Goal: Task Accomplishment & Management: Complete application form

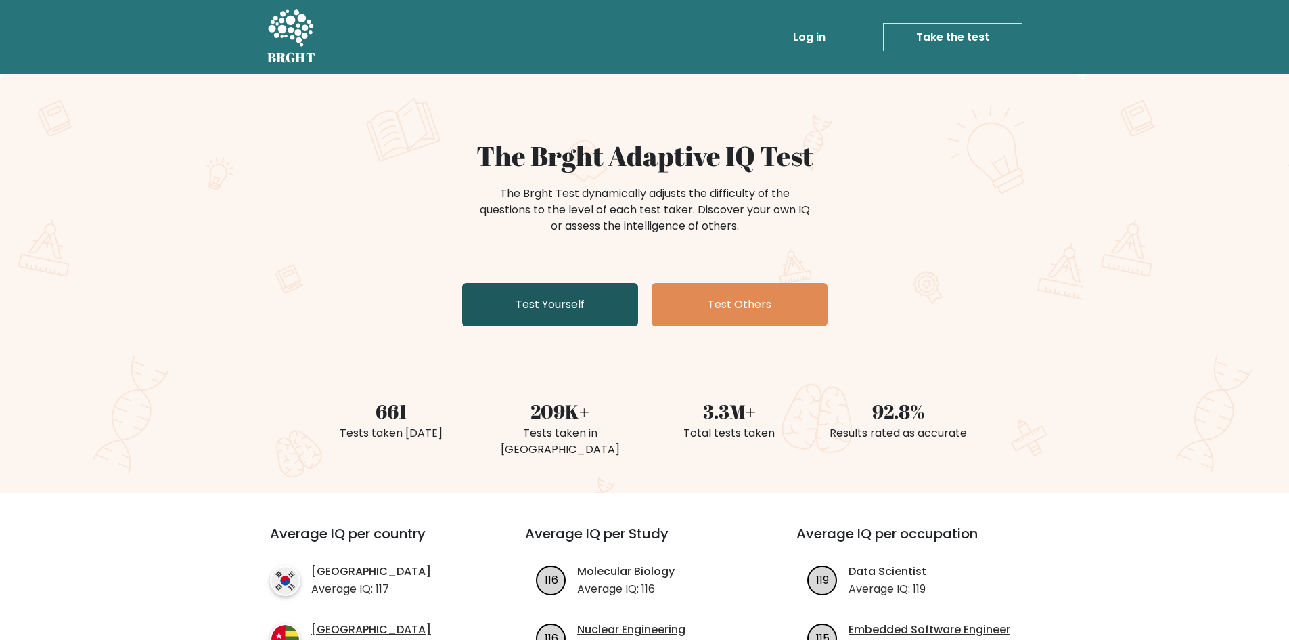
click at [527, 294] on link "Test Yourself" at bounding box center [550, 304] width 176 height 43
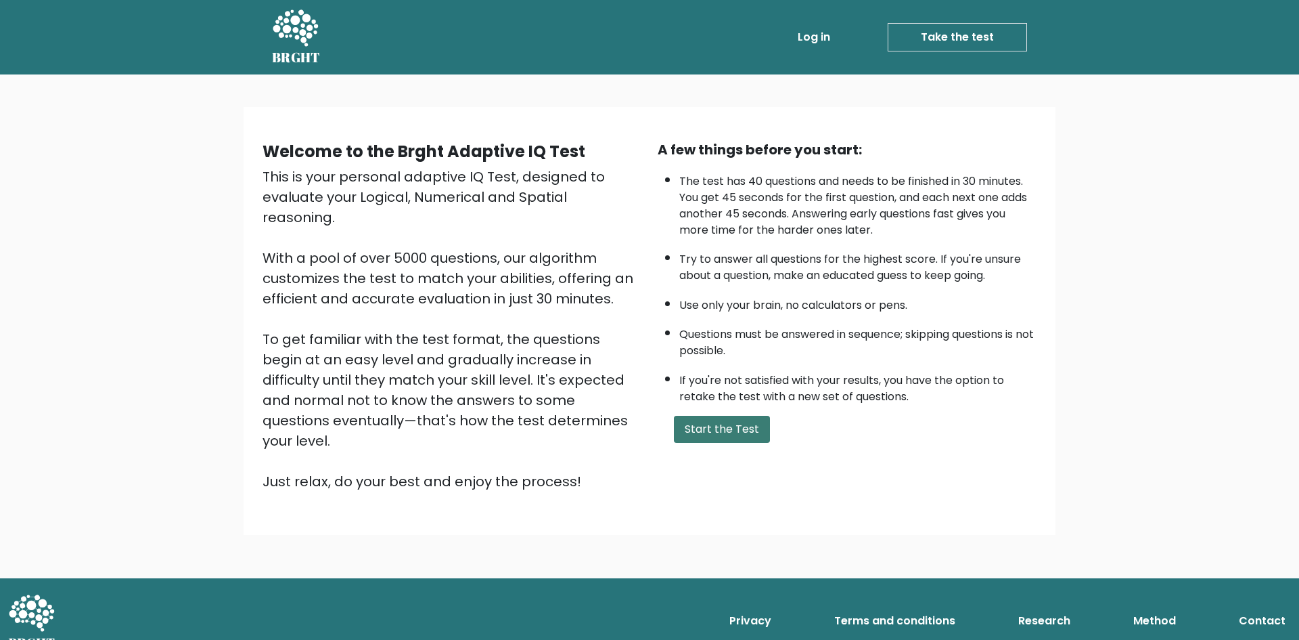
click at [713, 417] on button "Start the Test" at bounding box center [722, 429] width 96 height 27
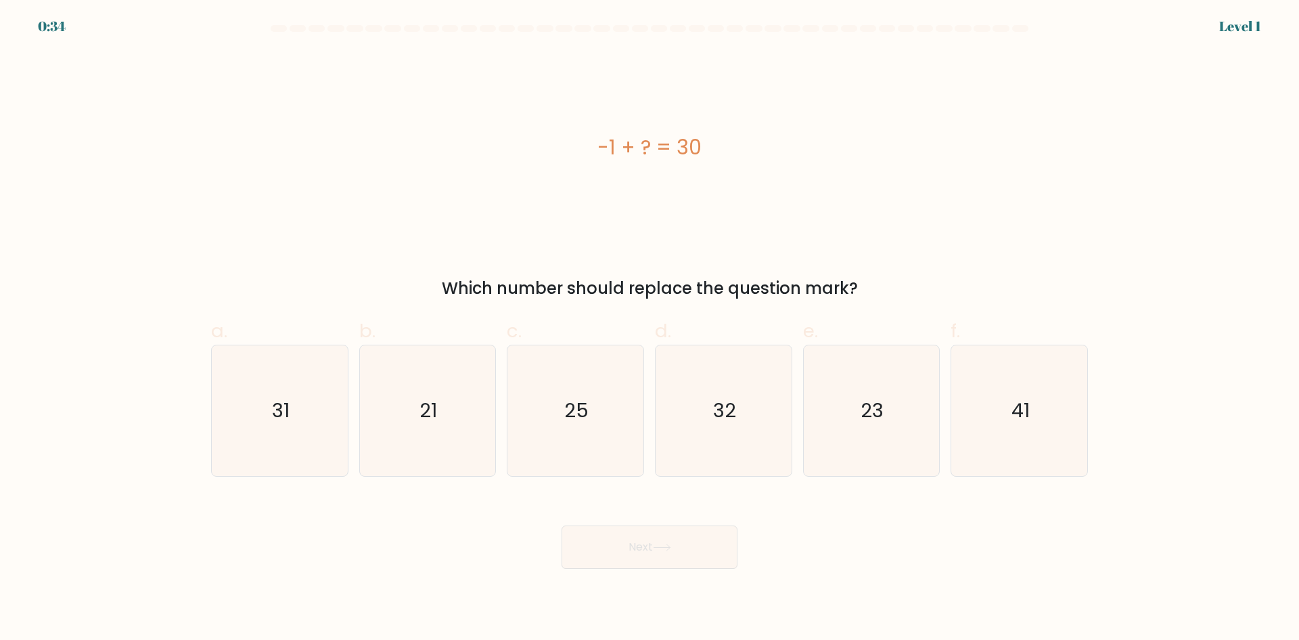
drag, startPoint x: 698, startPoint y: 139, endPoint x: 546, endPoint y: 152, distance: 152.8
click at [546, 152] on div "-1 + ? = 30" at bounding box center [649, 147] width 877 height 30
copy div "-1 + ? = 30"
click at [317, 405] on icon "31" at bounding box center [280, 410] width 131 height 131
click at [650, 329] on input "a. 31" at bounding box center [650, 324] width 1 height 9
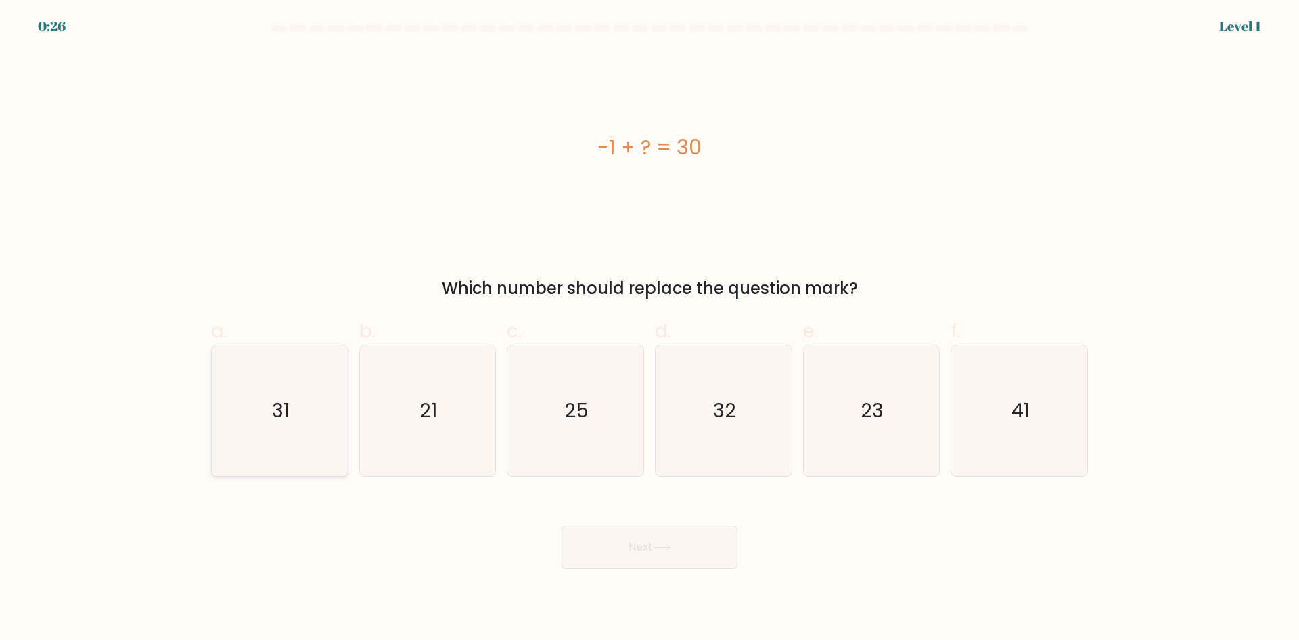
radio input "true"
click at [641, 556] on button "Next" at bounding box center [650, 546] width 176 height 43
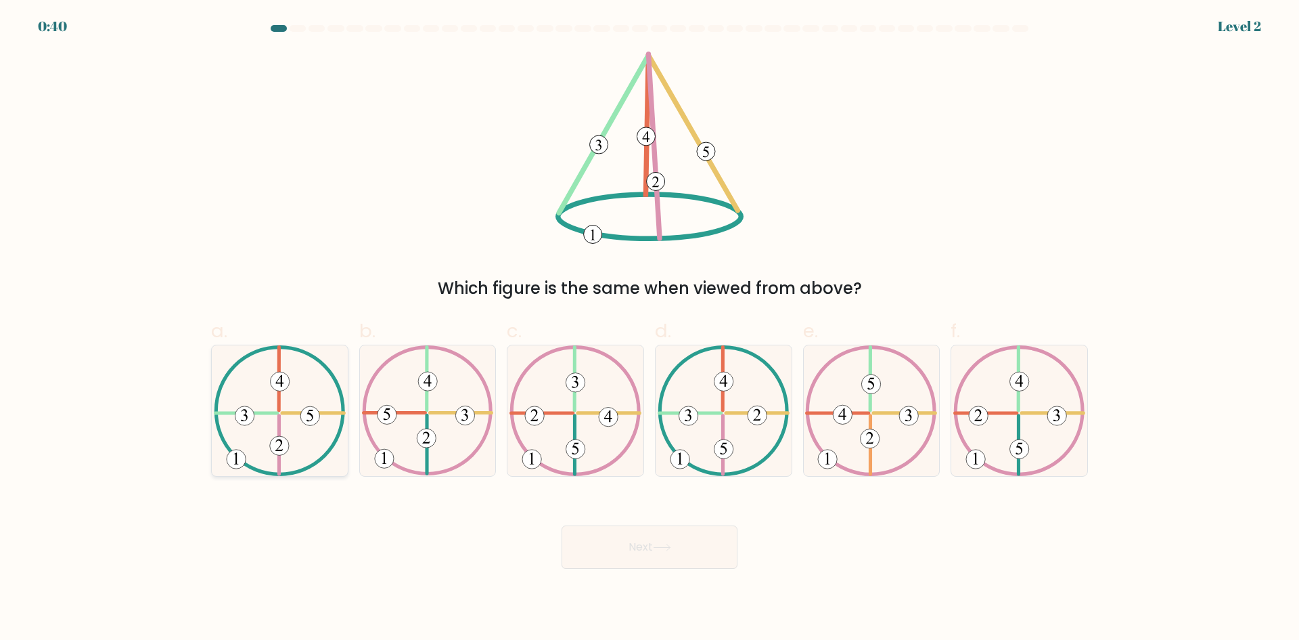
click at [317, 365] on icon at bounding box center [280, 410] width 132 height 131
click at [650, 329] on input "a." at bounding box center [650, 324] width 1 height 9
radio input "true"
click at [677, 539] on button "Next" at bounding box center [650, 546] width 176 height 43
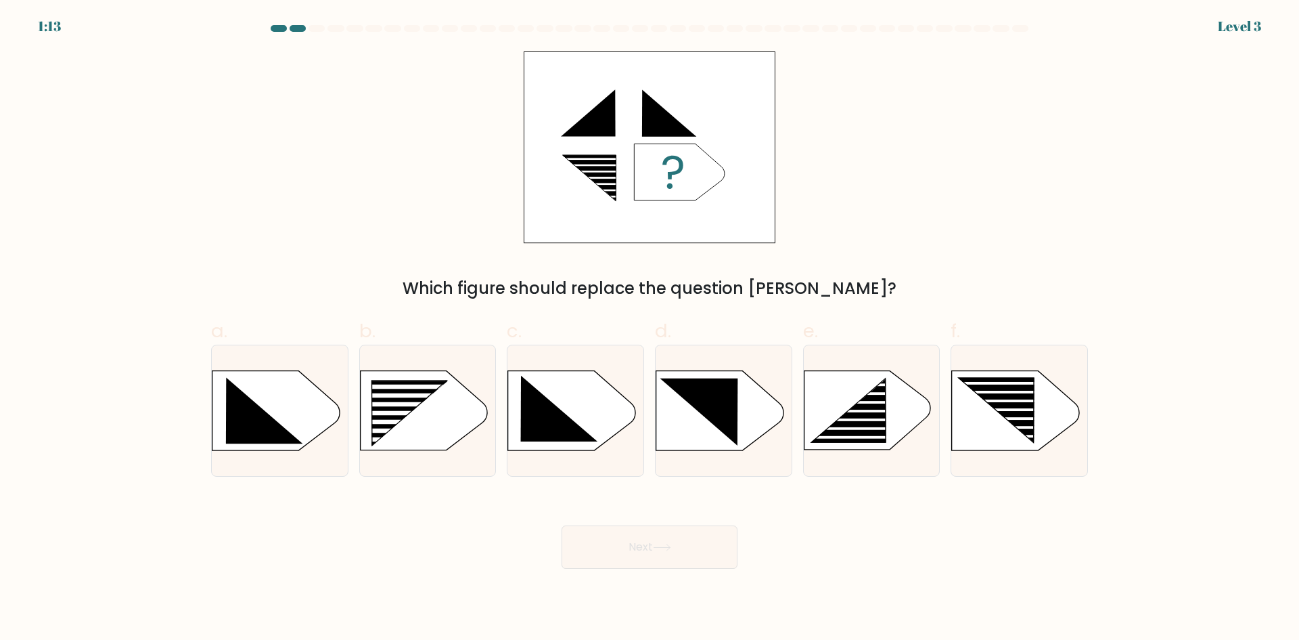
click at [1050, 269] on div "Which figure should replace the question [PERSON_NAME]?" at bounding box center [649, 175] width 893 height 249
drag, startPoint x: 833, startPoint y: 284, endPoint x: 451, endPoint y: 273, distance: 381.9
click at [451, 273] on div "Which figure should replace the question [PERSON_NAME]?" at bounding box center [649, 175] width 893 height 249
copy div "Which figure should replace the question [PERSON_NAME]?"
click at [561, 284] on div "Which figure should replace the question [PERSON_NAME]?" at bounding box center [649, 288] width 861 height 24
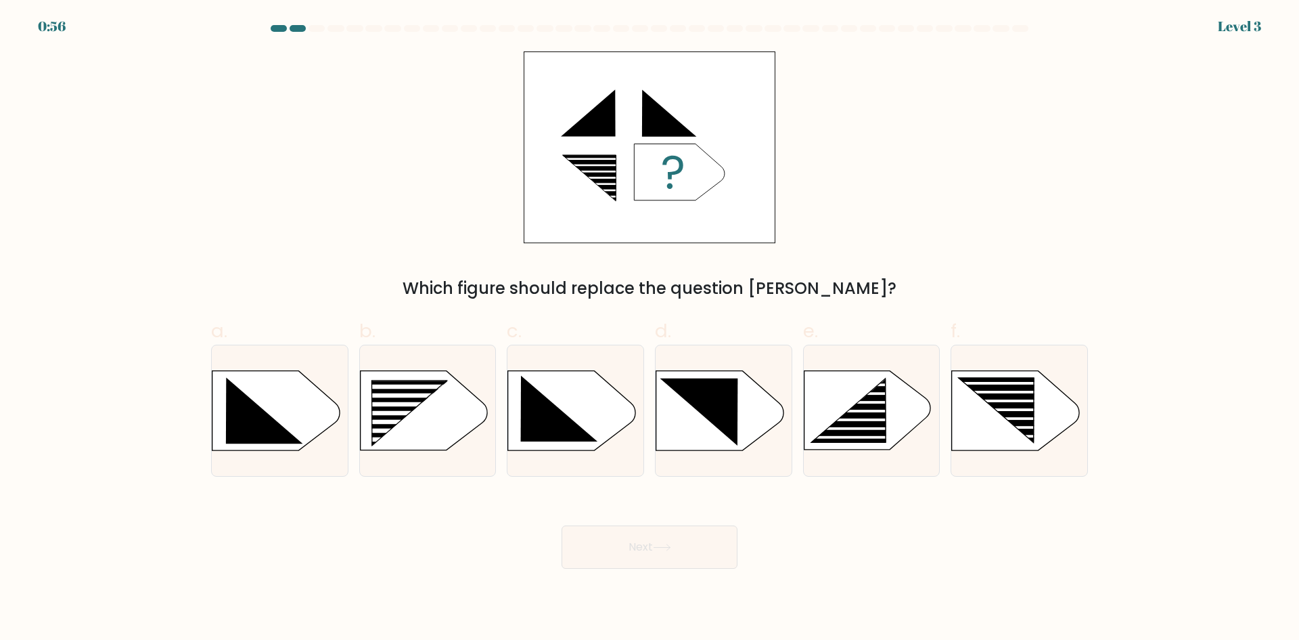
click at [1017, 186] on div "Which figure should replace the question [PERSON_NAME]?" at bounding box center [649, 175] width 893 height 249
click at [430, 393] on rect at bounding box center [399, 395] width 108 height 5
click at [650, 329] on input "b." at bounding box center [650, 324] width 1 height 9
radio input "true"
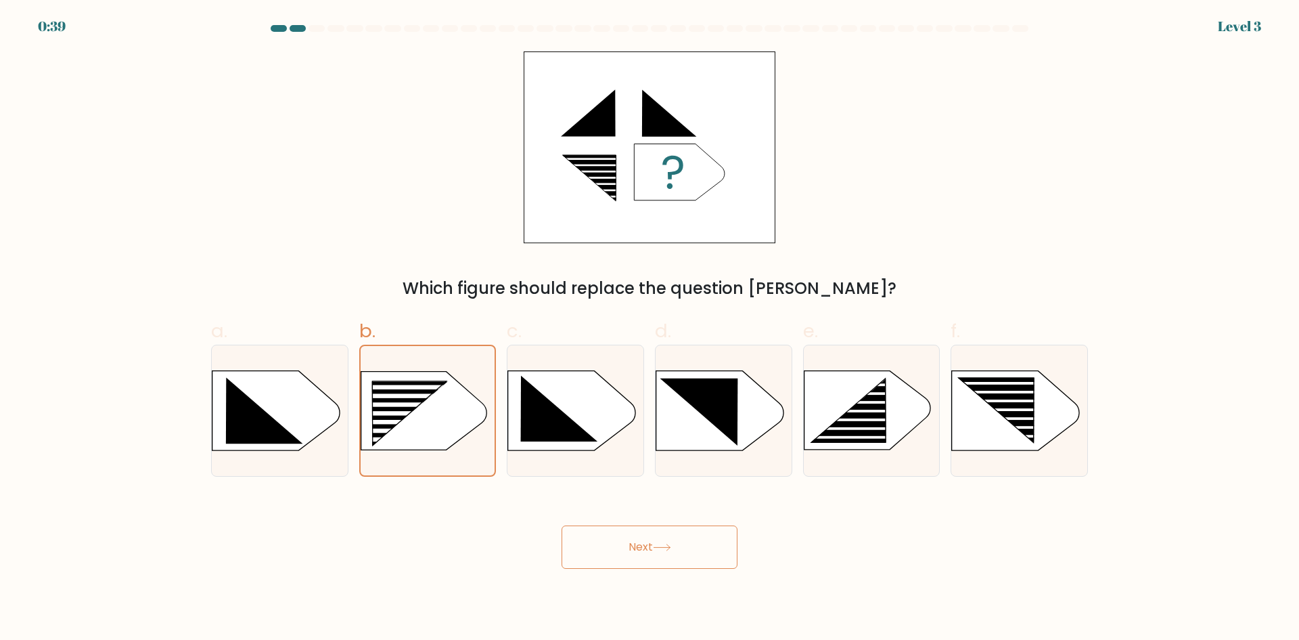
click at [659, 543] on icon at bounding box center [662, 546] width 18 height 7
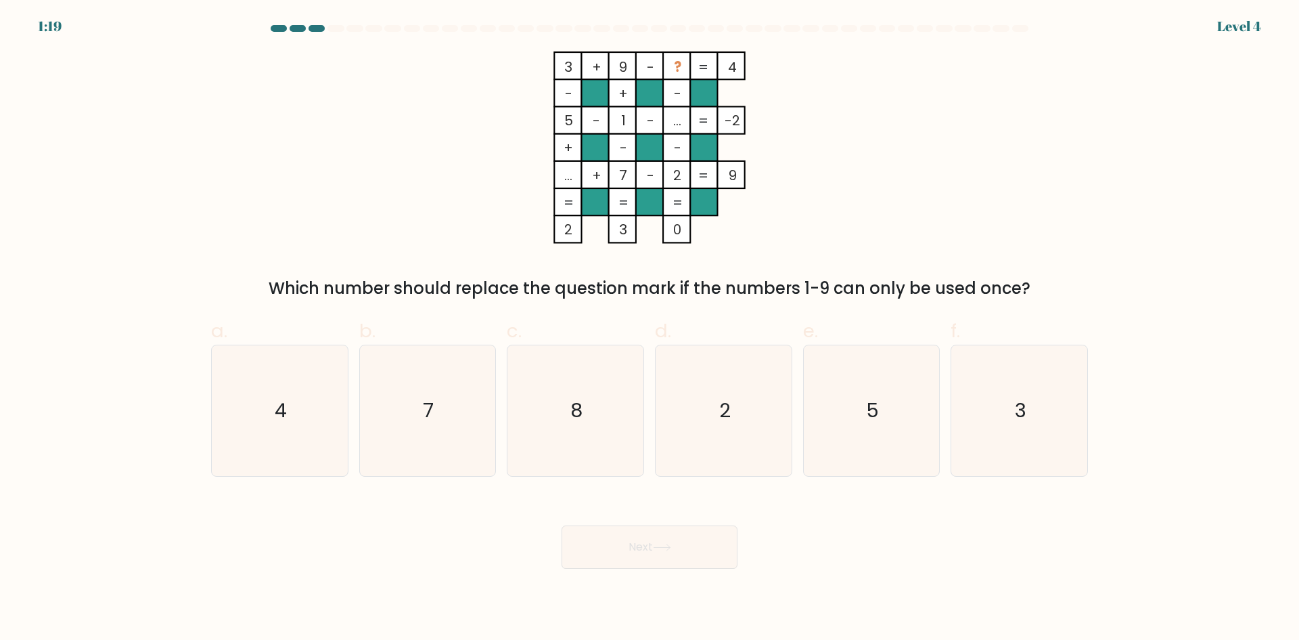
click at [940, 284] on div "Which number should replace the question mark if the numbers 1-9 can only be us…" at bounding box center [649, 288] width 861 height 24
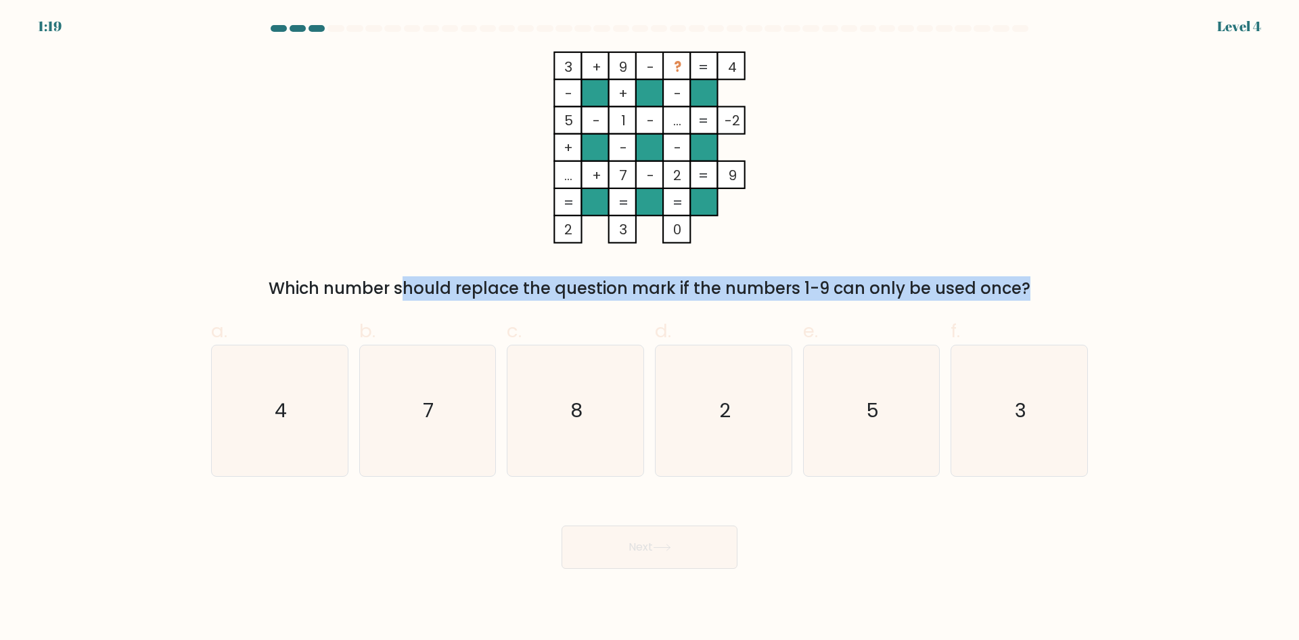
click at [940, 284] on div "Which number should replace the question mark if the numbers 1-9 can only be us…" at bounding box center [649, 288] width 861 height 24
copy form "Which number should replace the question mark if the numbers 1-9 can only be us…"
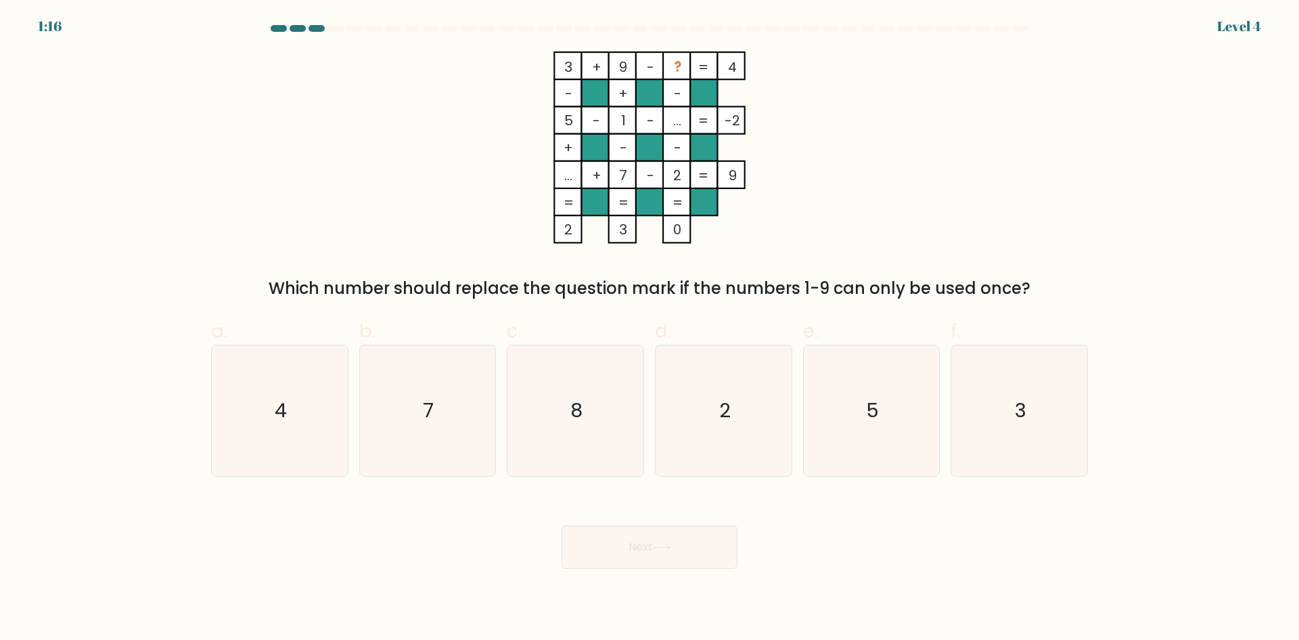
click at [926, 189] on div "3 + 9 - ? 4 - + - 5 - 1 - ... -2 + - - ... + 7 - 2 = 9 = = = = 2 3 0 = Which nu…" at bounding box center [649, 175] width 893 height 249
click at [1190, 206] on form at bounding box center [649, 296] width 1299 height 543
click at [1186, 208] on form at bounding box center [649, 296] width 1299 height 543
click at [1184, 210] on form at bounding box center [649, 296] width 1299 height 543
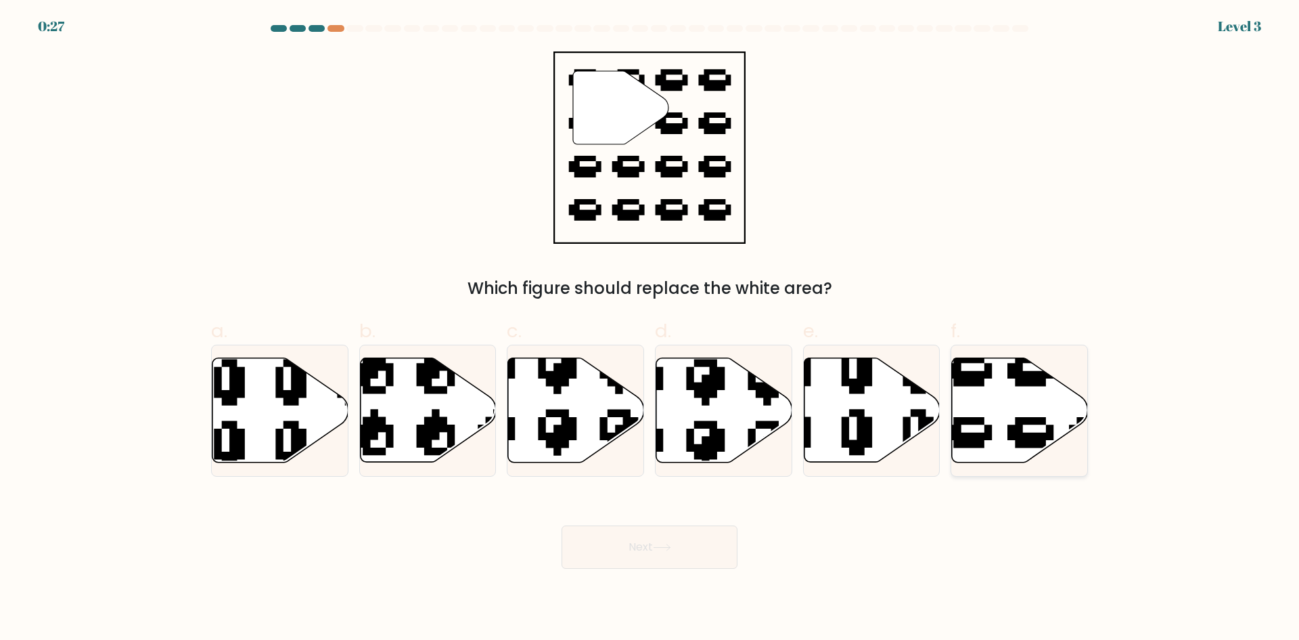
click at [1035, 394] on icon at bounding box center [1020, 410] width 136 height 104
click at [650, 329] on input "f." at bounding box center [650, 324] width 1 height 9
radio input "true"
click at [698, 549] on button "Next" at bounding box center [650, 546] width 176 height 43
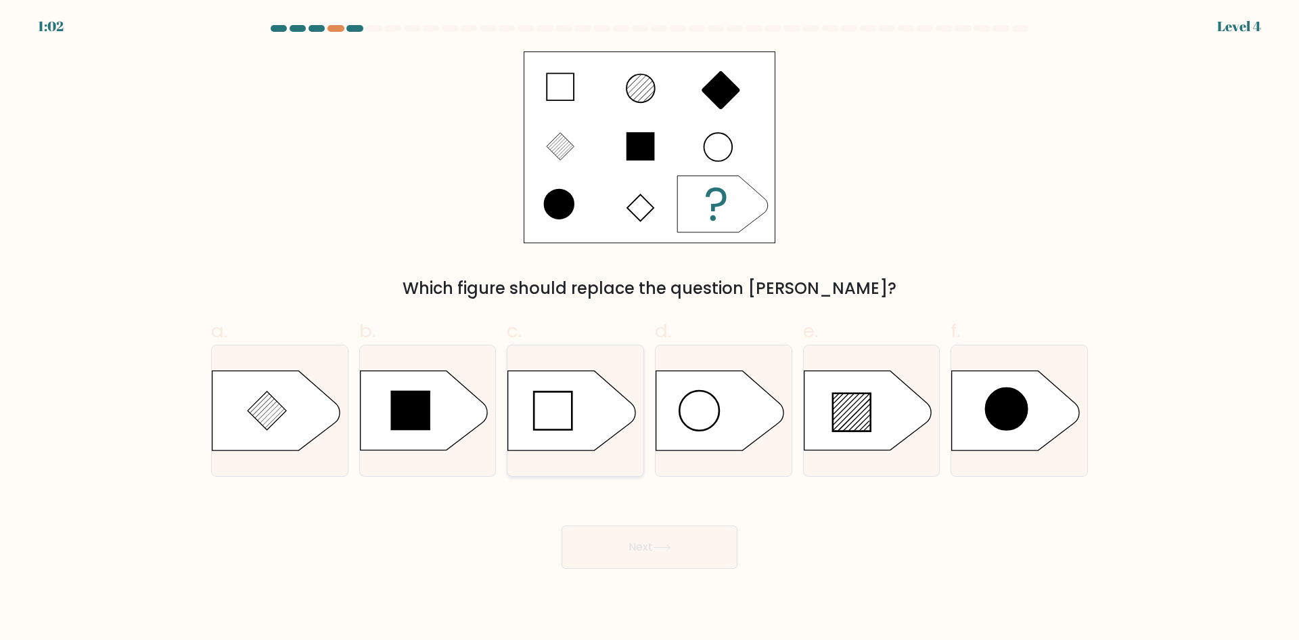
click at [562, 414] on icon at bounding box center [553, 410] width 38 height 38
click at [650, 329] on input "c." at bounding box center [650, 324] width 1 height 9
radio input "true"
click at [678, 558] on button "Next" at bounding box center [650, 546] width 176 height 43
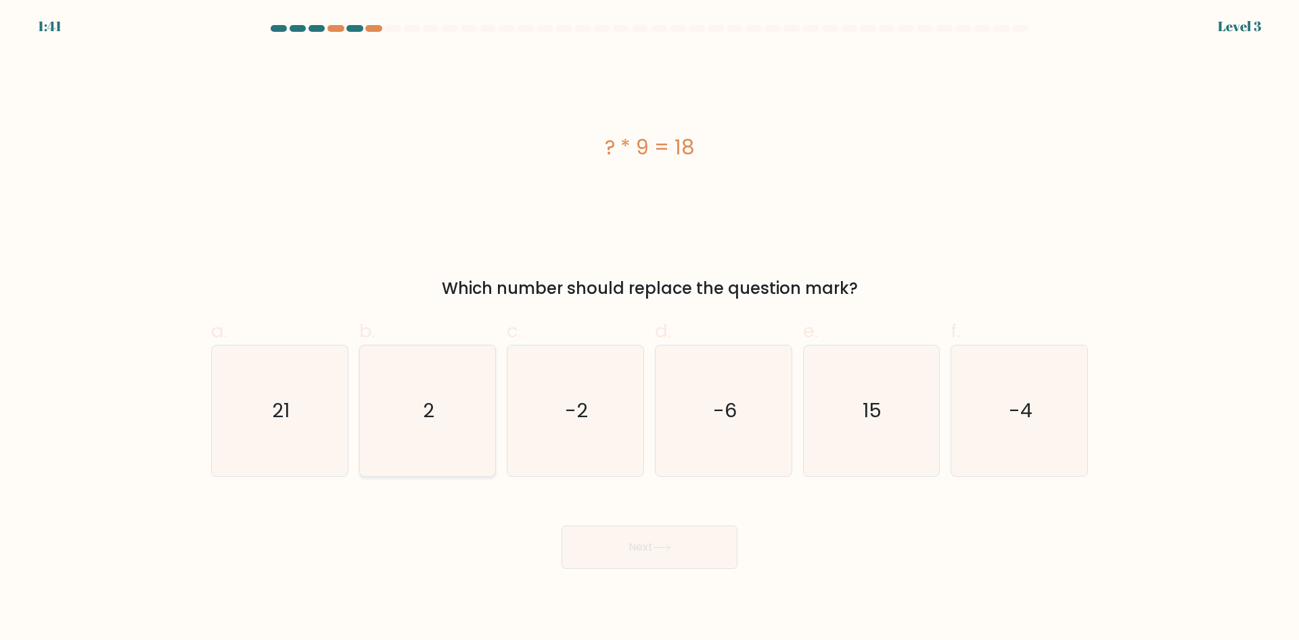
click at [451, 398] on icon "2" at bounding box center [427, 410] width 131 height 131
click at [650, 329] on input "b. 2" at bounding box center [650, 324] width 1 height 9
radio input "true"
click at [692, 559] on button "Next" at bounding box center [650, 546] width 176 height 43
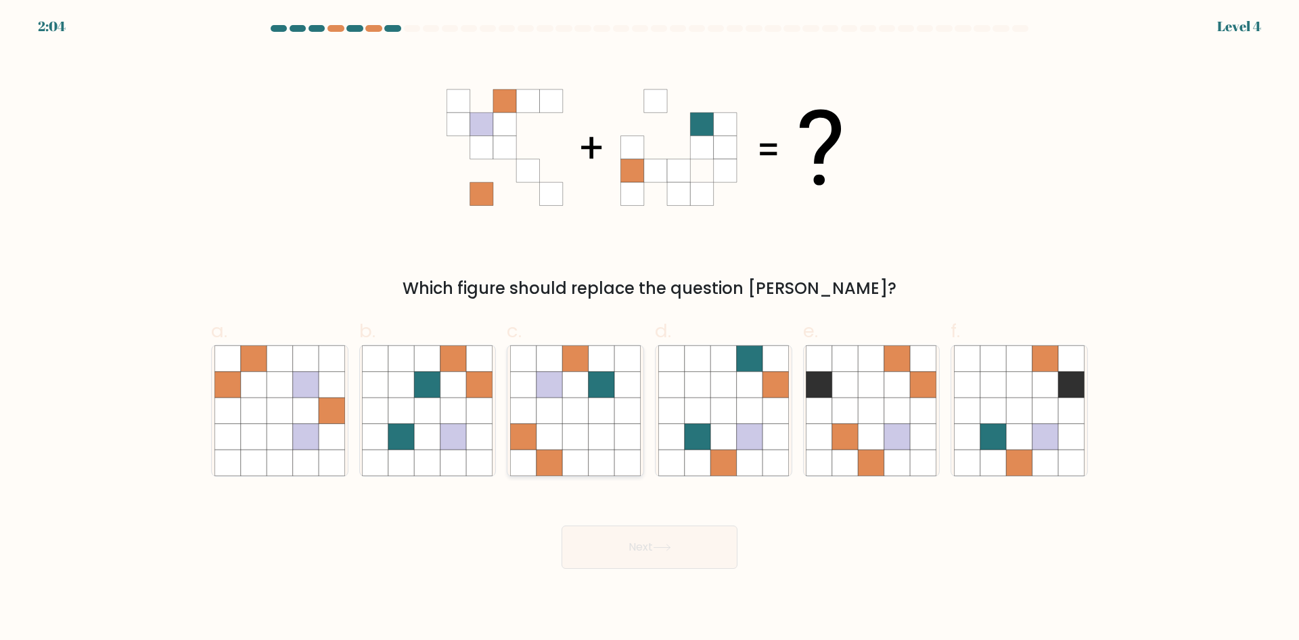
click at [581, 356] on icon at bounding box center [575, 358] width 26 height 26
click at [650, 329] on input "c." at bounding box center [650, 324] width 1 height 9
radio input "true"
click at [646, 548] on button "Next" at bounding box center [650, 546] width 176 height 43
